Goal: Check status: Check status

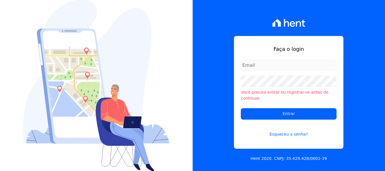
click at [272, 67] on input "email" at bounding box center [289, 65] width 96 height 11
type input "[PERSON_NAME][EMAIL_ADDRESS][DOMAIN_NAME]"
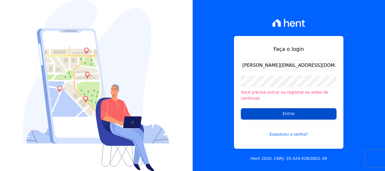
click at [295, 114] on input "Entrar" at bounding box center [289, 113] width 96 height 11
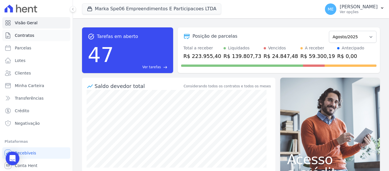
click at [28, 34] on span "Contratos" at bounding box center [24, 36] width 19 height 6
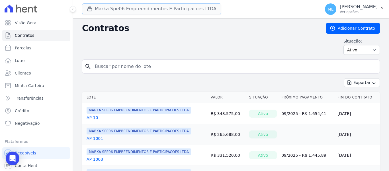
click at [154, 11] on button "Marka Spe06 Empreendimentos E Participacoes LTDA" at bounding box center [151, 8] width 139 height 11
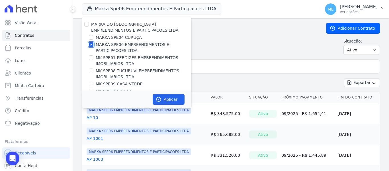
click at [91, 45] on input "MARKA SPE06 EMPREENDIMENTOS E PARTICIPACOES LTDA" at bounding box center [91, 44] width 5 height 5
checkbox input "false"
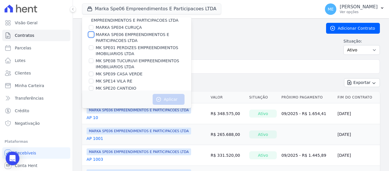
scroll to position [15, 0]
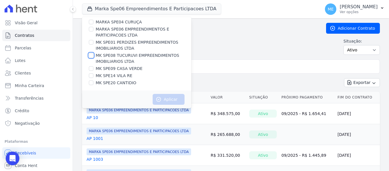
click at [92, 56] on input "MK SPE08 TUCURUVI EMPREENDIMENTOS IMOBILIARIOS LTDA" at bounding box center [91, 55] width 5 height 5
checkbox input "true"
click at [170, 98] on button "Aplicar" at bounding box center [169, 99] width 32 height 11
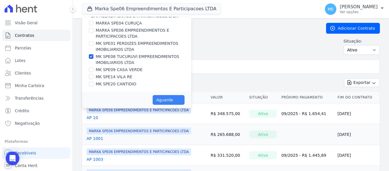
scroll to position [14, 0]
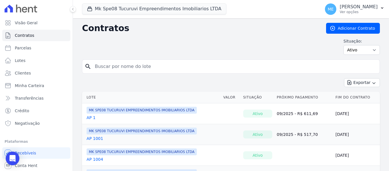
click at [255, 69] on input "search" at bounding box center [235, 66] width 286 height 11
type input "802"
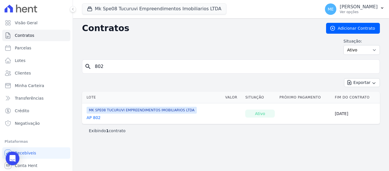
click at [95, 118] on link "AP 802" at bounding box center [94, 118] width 14 height 6
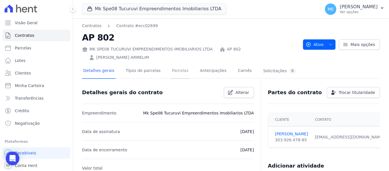
click at [172, 68] on link "Parcelas" at bounding box center [180, 71] width 19 height 15
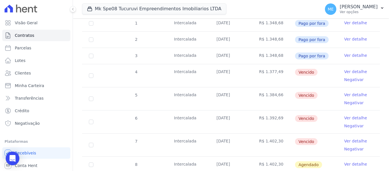
scroll to position [86, 0]
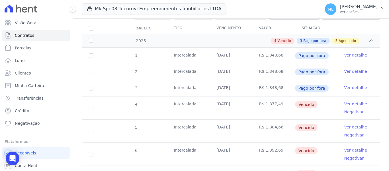
click at [358, 52] on link "Ver detalhe" at bounding box center [356, 55] width 23 height 6
click at [349, 101] on link "Ver detalhe" at bounding box center [356, 104] width 23 height 6
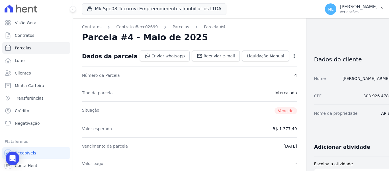
click at [292, 55] on icon "button" at bounding box center [295, 56] width 6 height 6
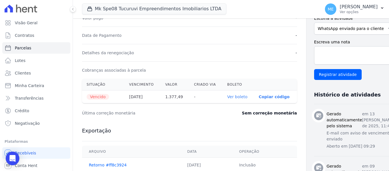
scroll to position [57, 0]
